Goal: Find specific page/section: Find specific page/section

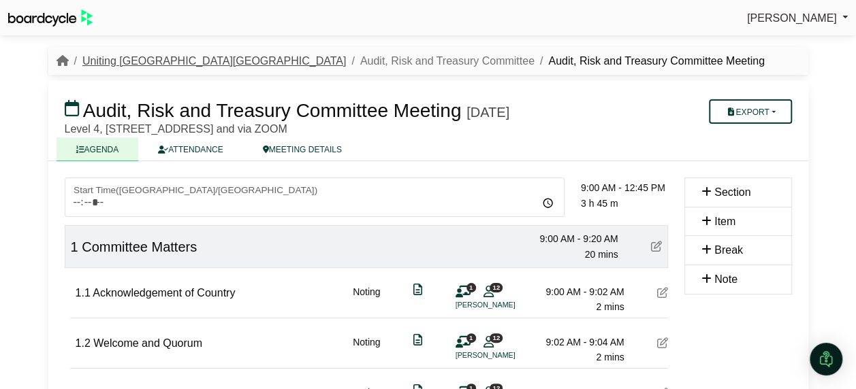
click at [148, 59] on link "Uniting [GEOGRAPHIC_DATA][GEOGRAPHIC_DATA]" at bounding box center [213, 61] width 263 height 12
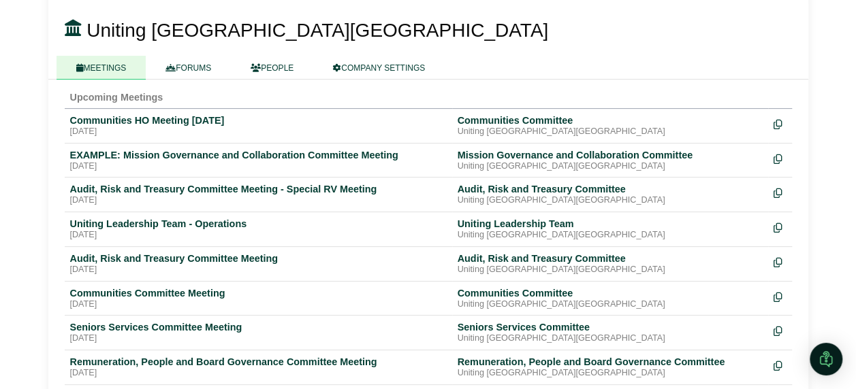
scroll to position [140, 0]
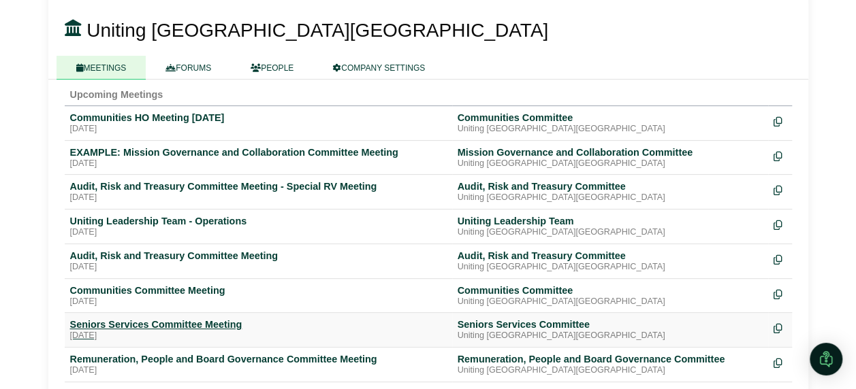
click at [170, 325] on div "Seniors Services Committee Meeting" at bounding box center [258, 325] width 376 height 12
